Goal: Information Seeking & Learning: Understand process/instructions

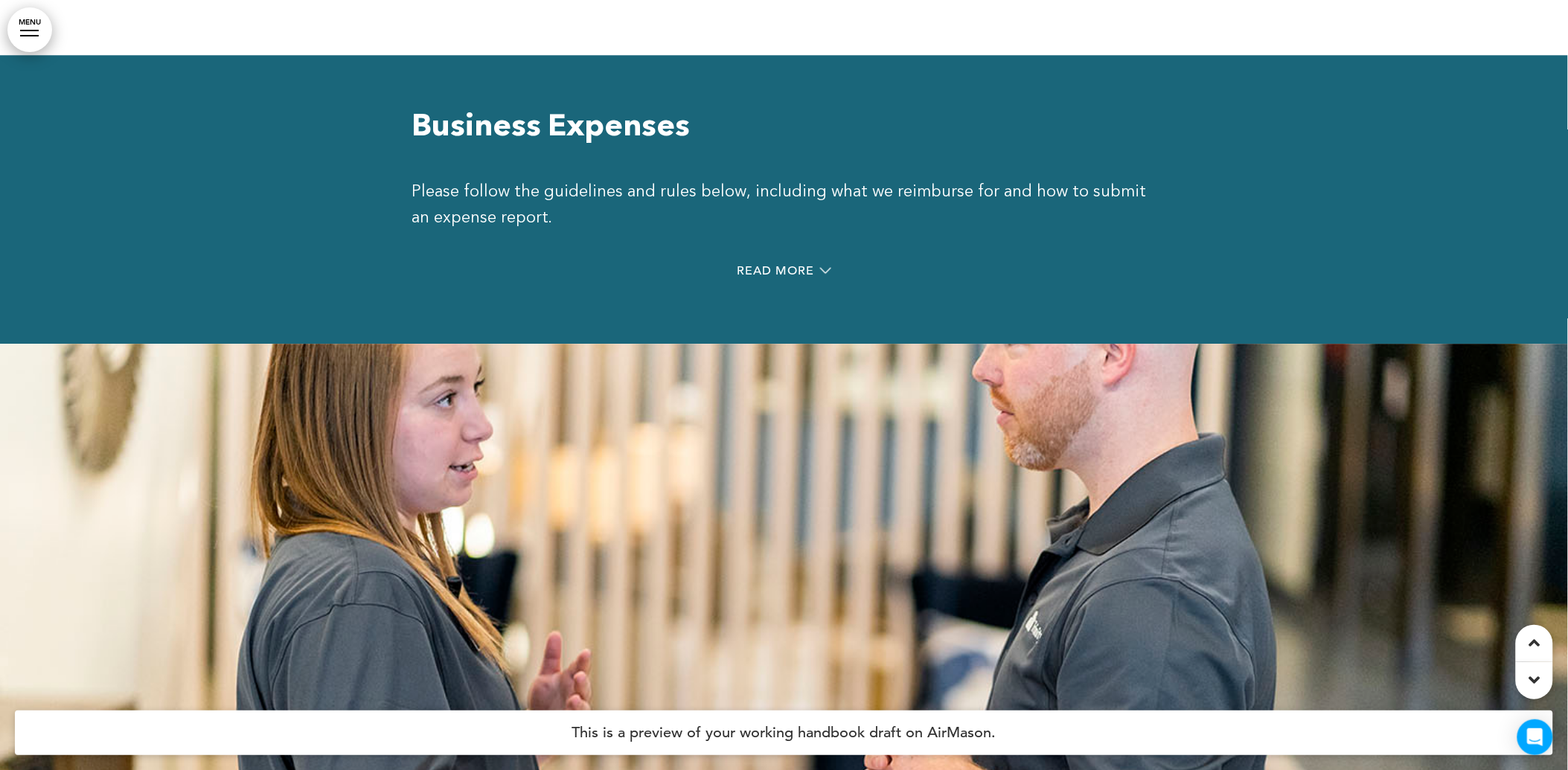
scroll to position [29582, 0]
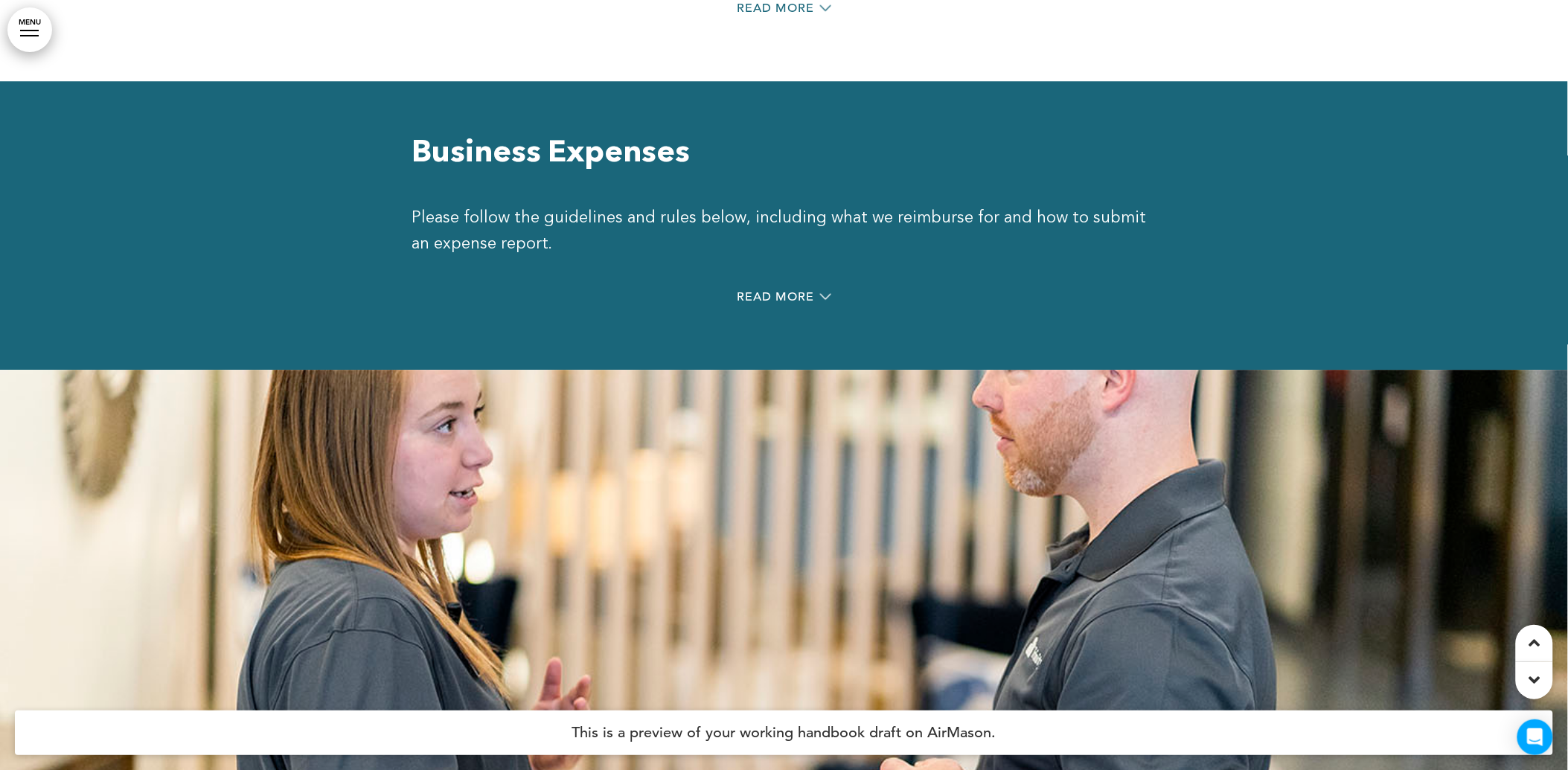
click at [563, 370] on div at bounding box center [784, 755] width 1568 height 770
click at [550, 370] on div at bounding box center [784, 755] width 1568 height 770
click at [556, 370] on div at bounding box center [784, 755] width 1568 height 770
click at [567, 370] on div at bounding box center [784, 755] width 1568 height 770
click at [822, 370] on div at bounding box center [784, 755] width 1568 height 770
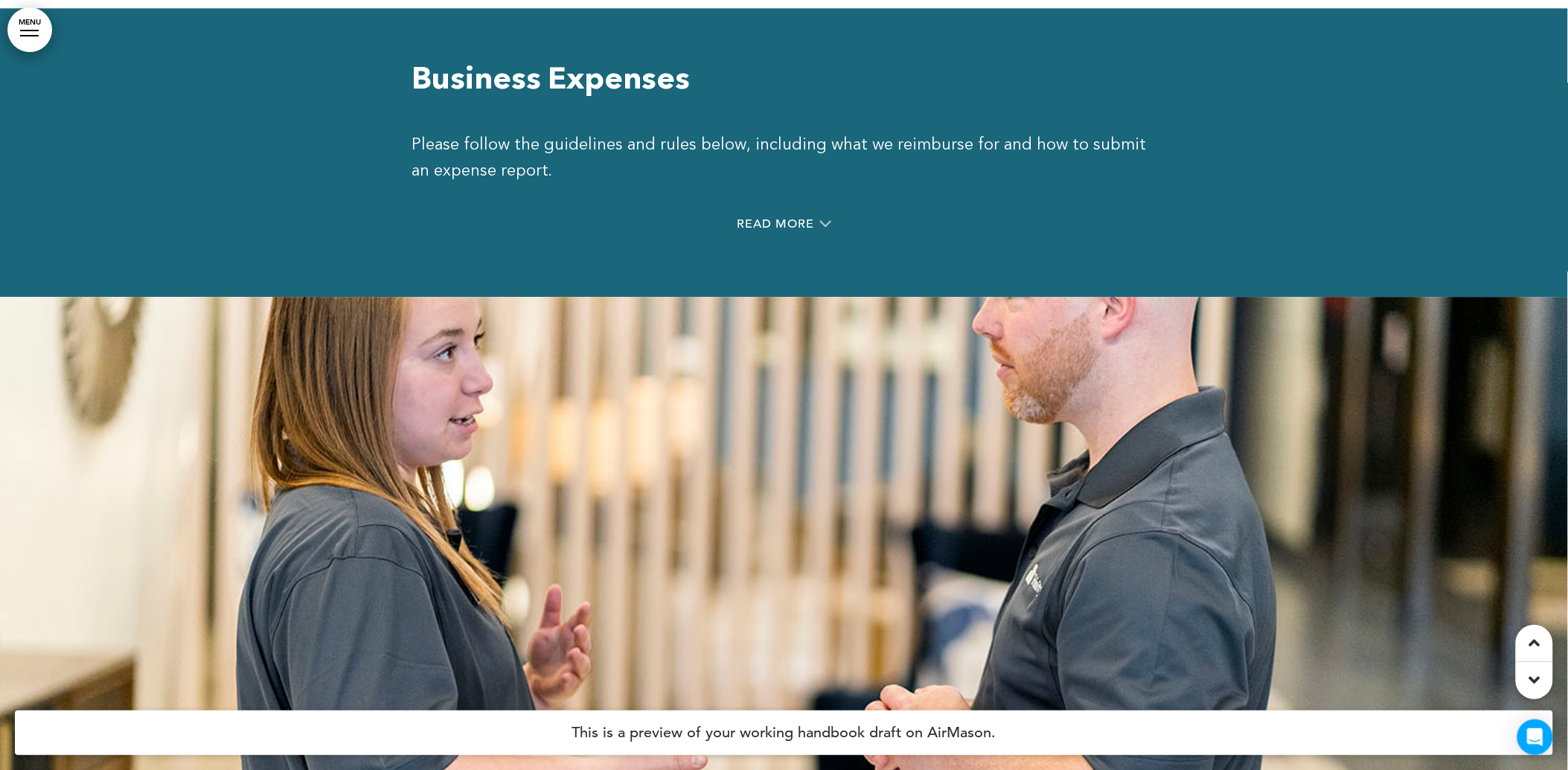
scroll to position [29665, 0]
